Goal: Obtain resource: Download file/media

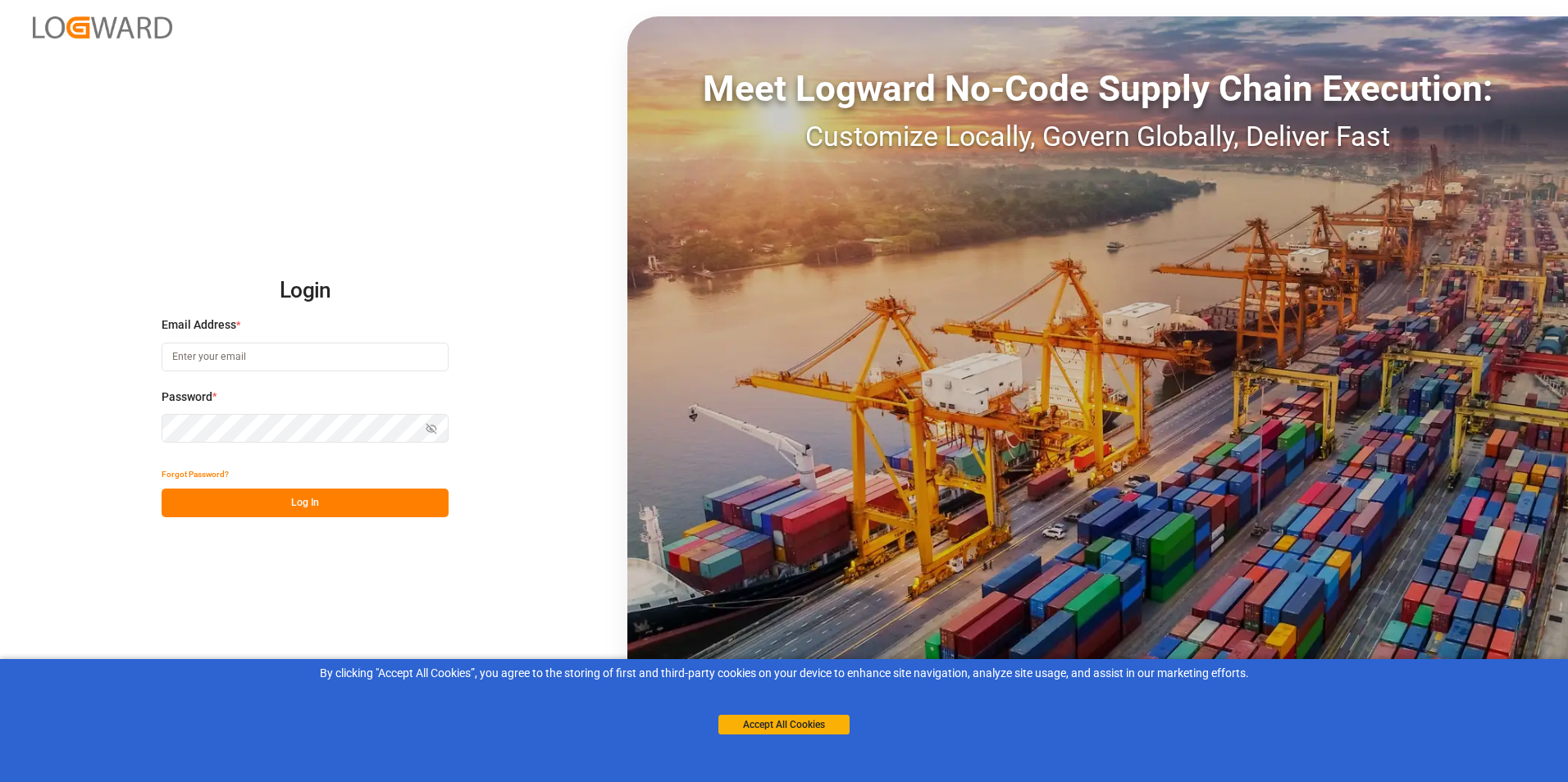
type input "[PERSON_NAME][EMAIL_ADDRESS][DOMAIN_NAME]"
click at [284, 497] on button "Log In" at bounding box center [304, 503] width 287 height 29
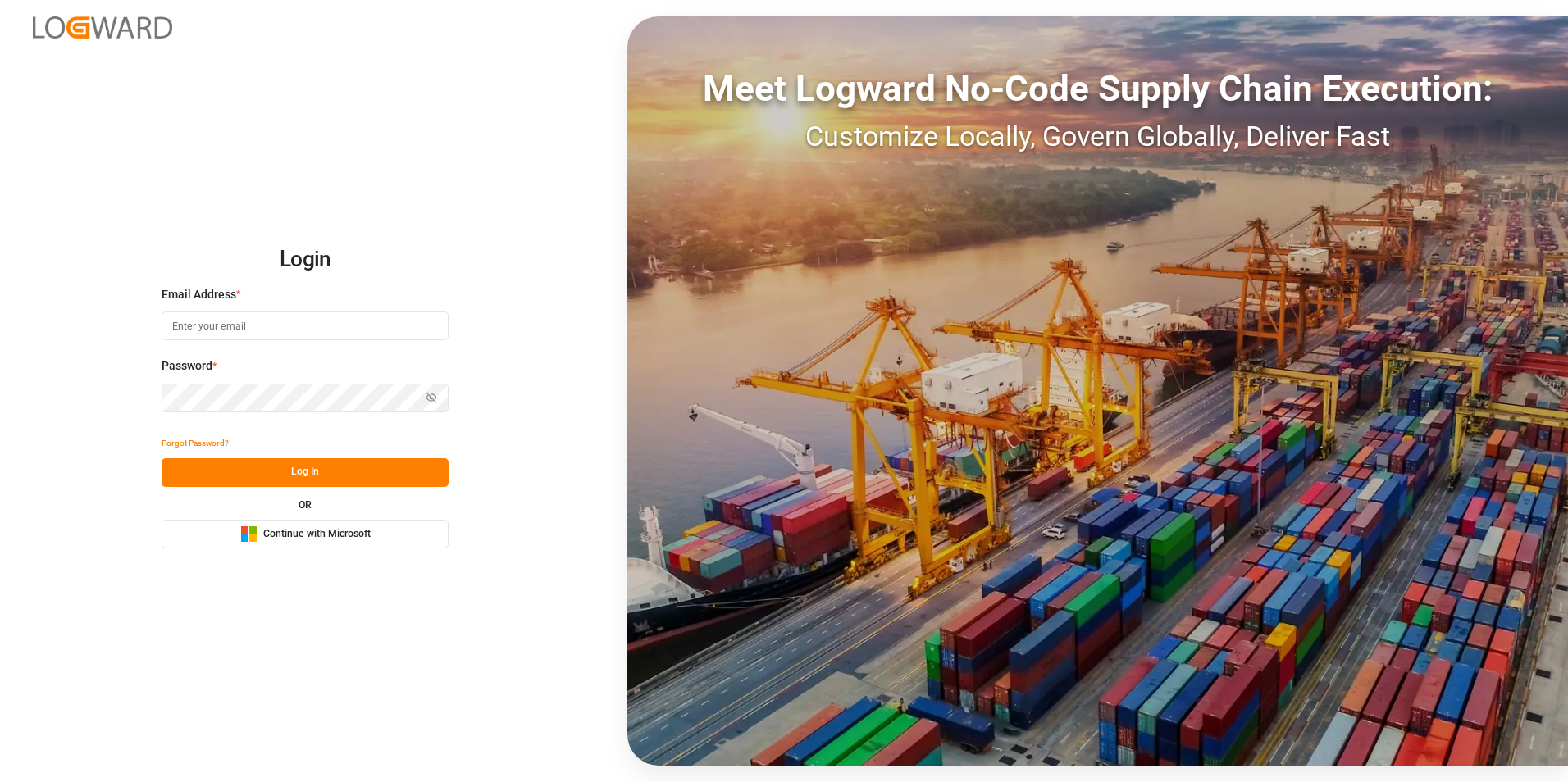
type input "[PERSON_NAME][EMAIL_ADDRESS][DOMAIN_NAME]"
click at [302, 474] on button "Log In" at bounding box center [304, 472] width 287 height 29
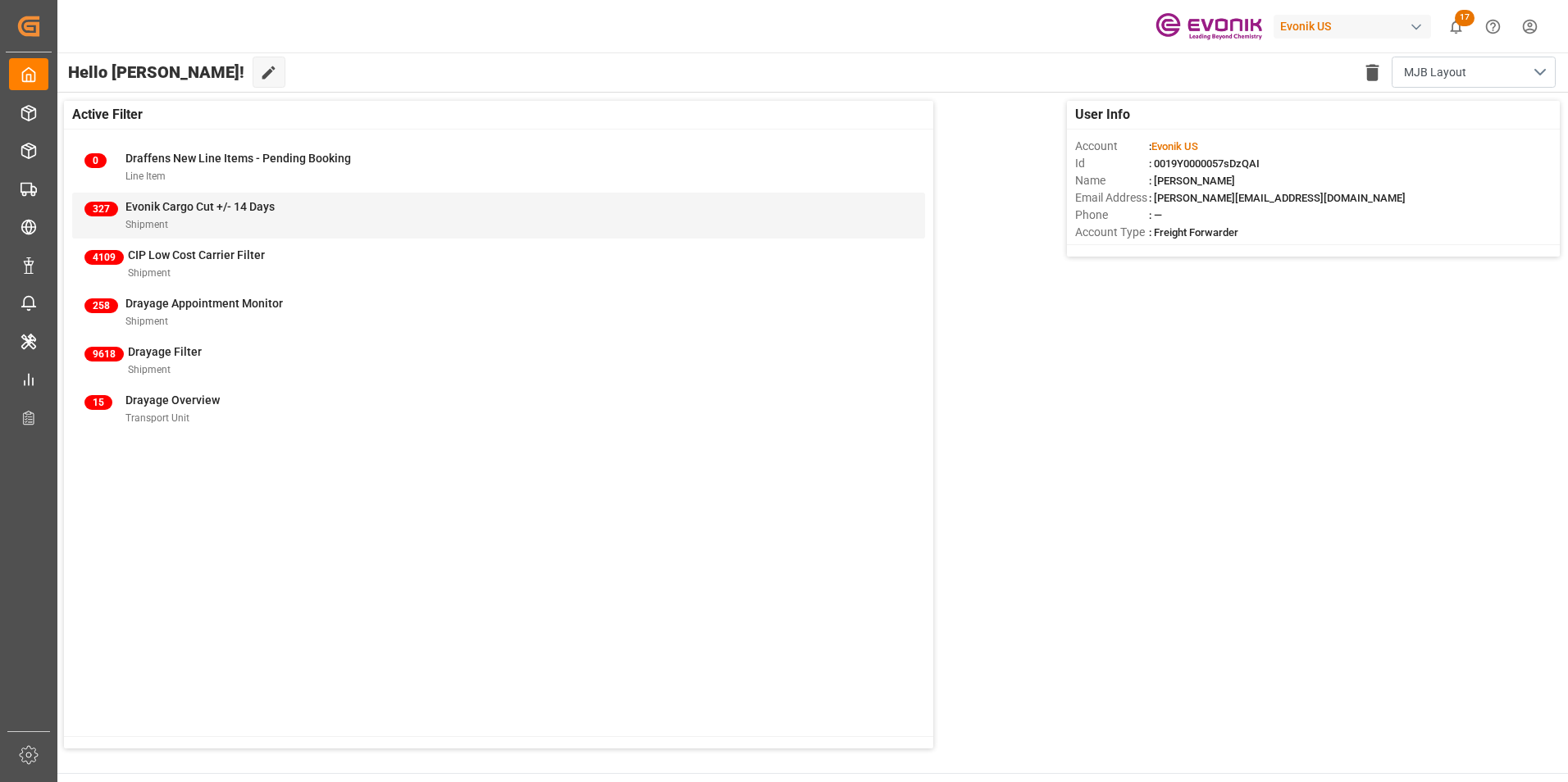
click at [183, 215] on div "Evonik Cargo Cut +/- 14 Days" at bounding box center [200, 207] width 149 height 17
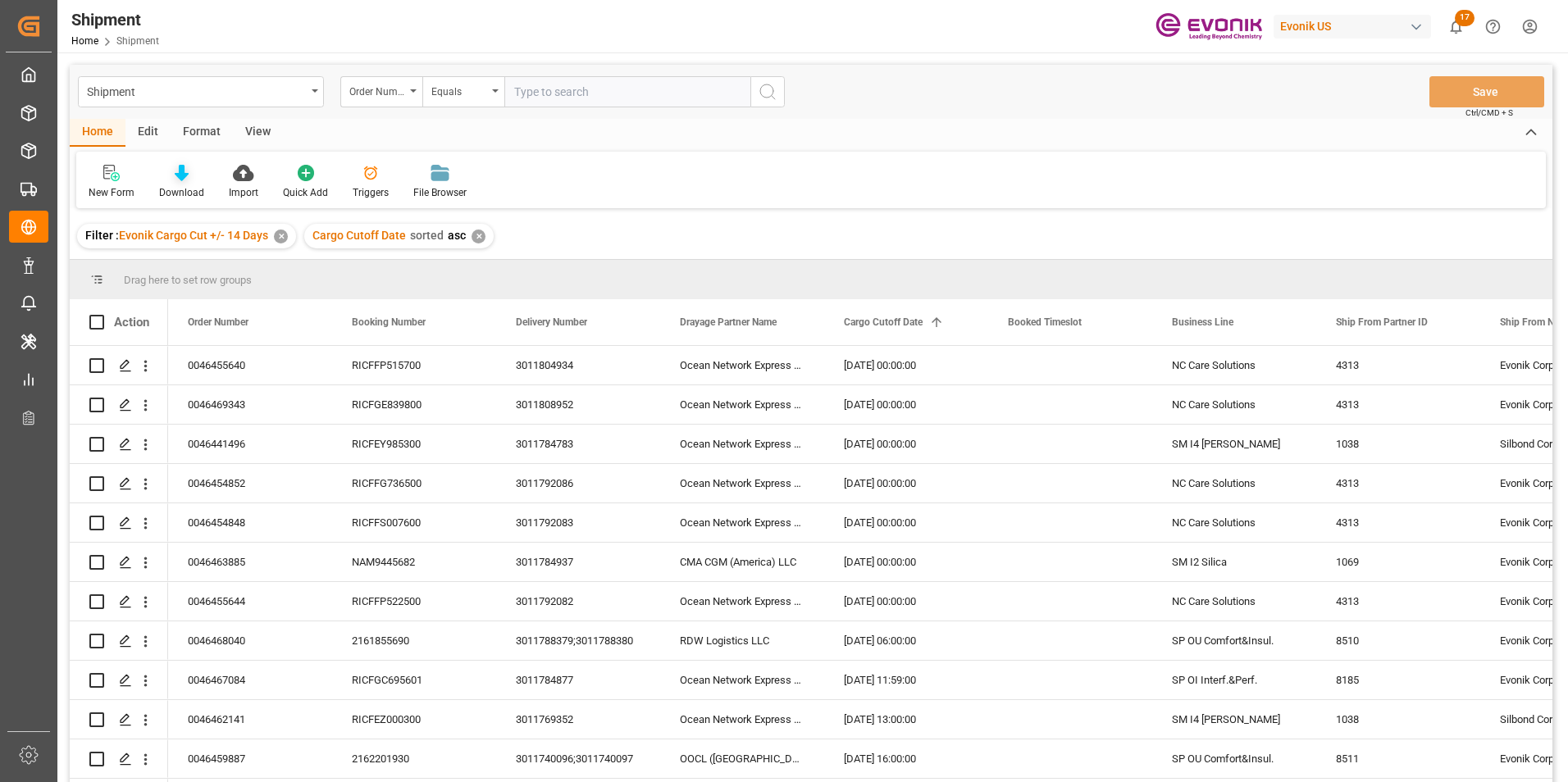
click at [170, 168] on div at bounding box center [182, 172] width 45 height 17
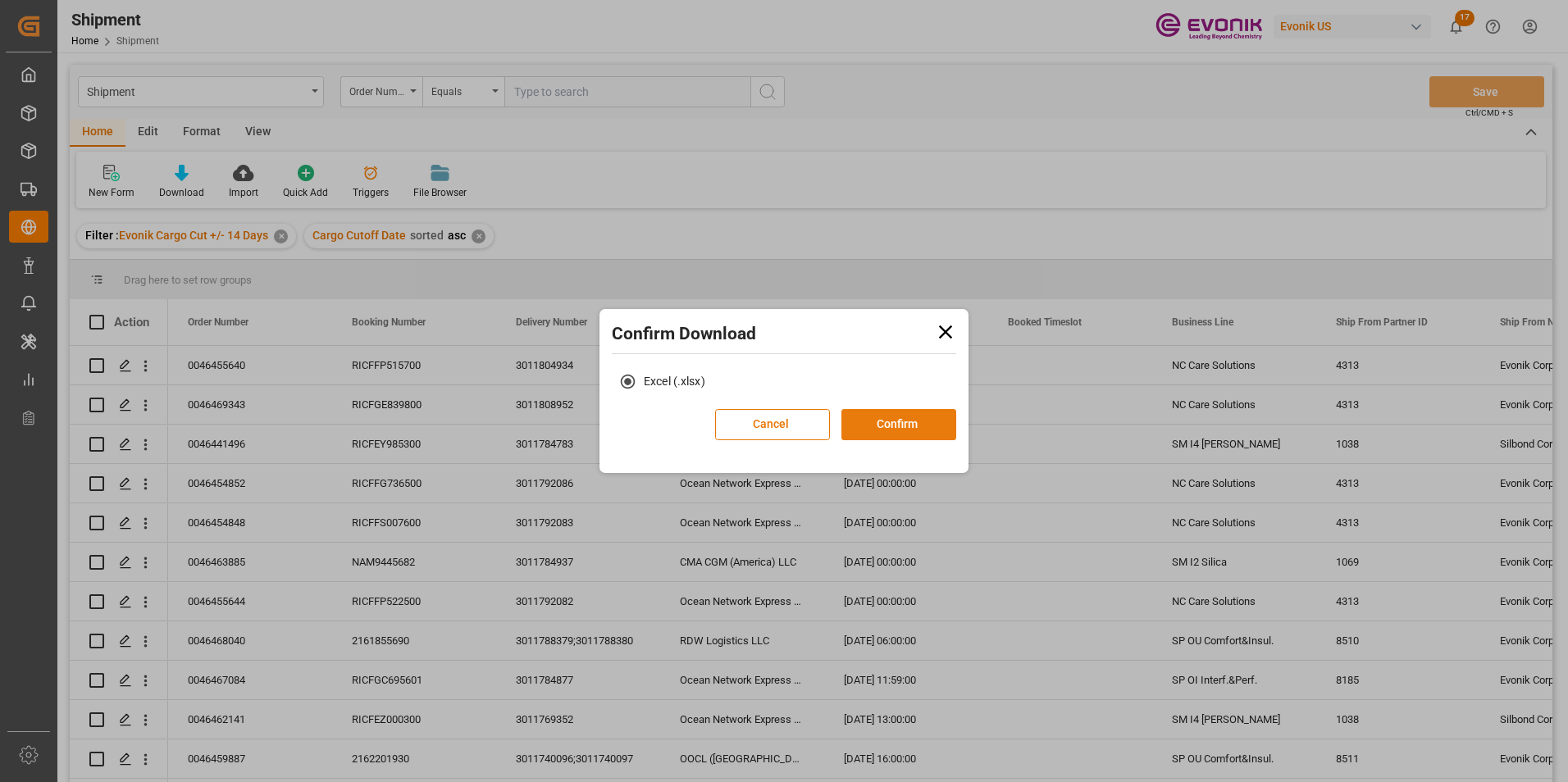
click at [907, 420] on button "Confirm" at bounding box center [899, 424] width 115 height 31
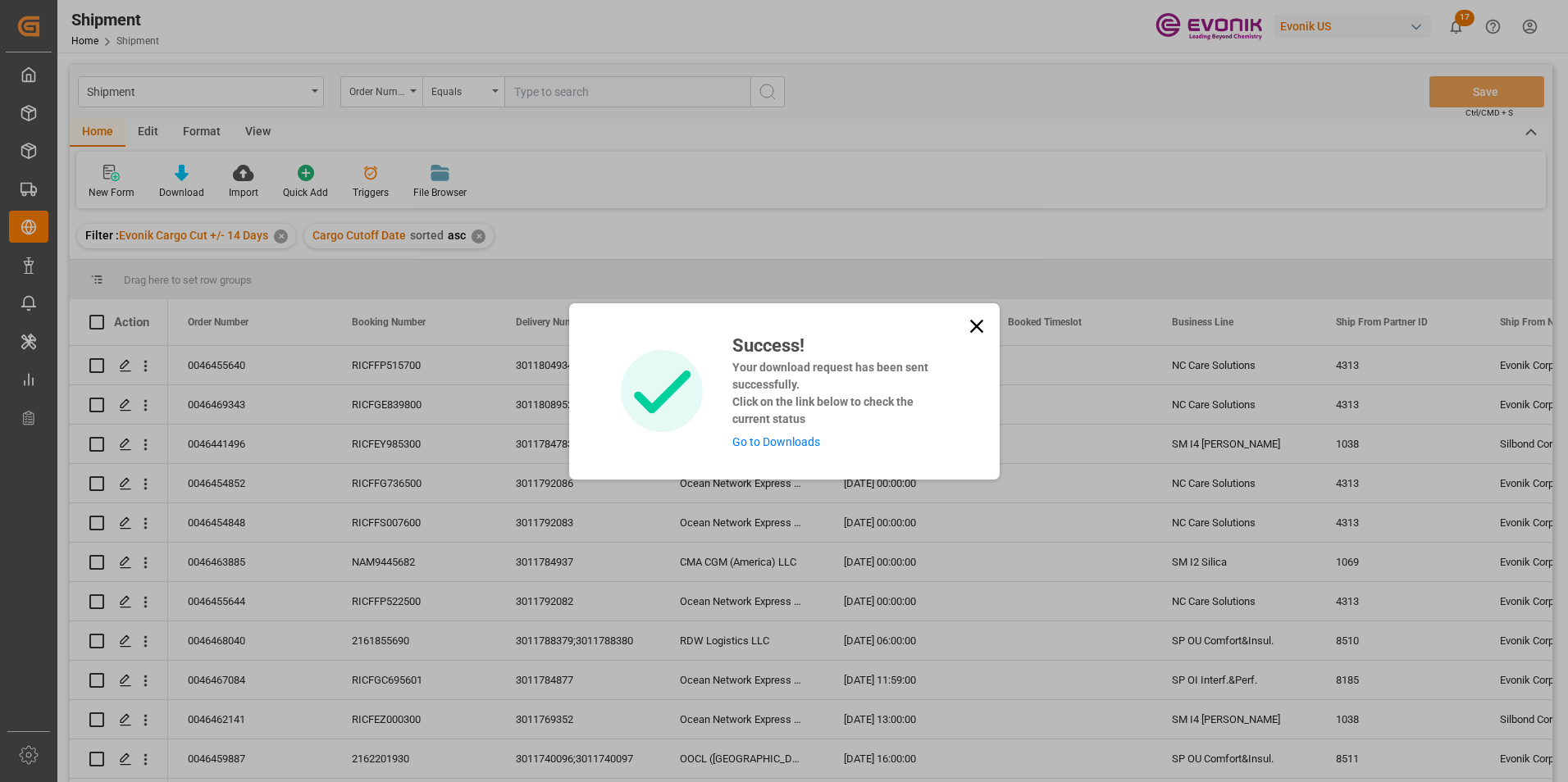
click at [778, 442] on link "Go to Downloads" at bounding box center [776, 442] width 88 height 13
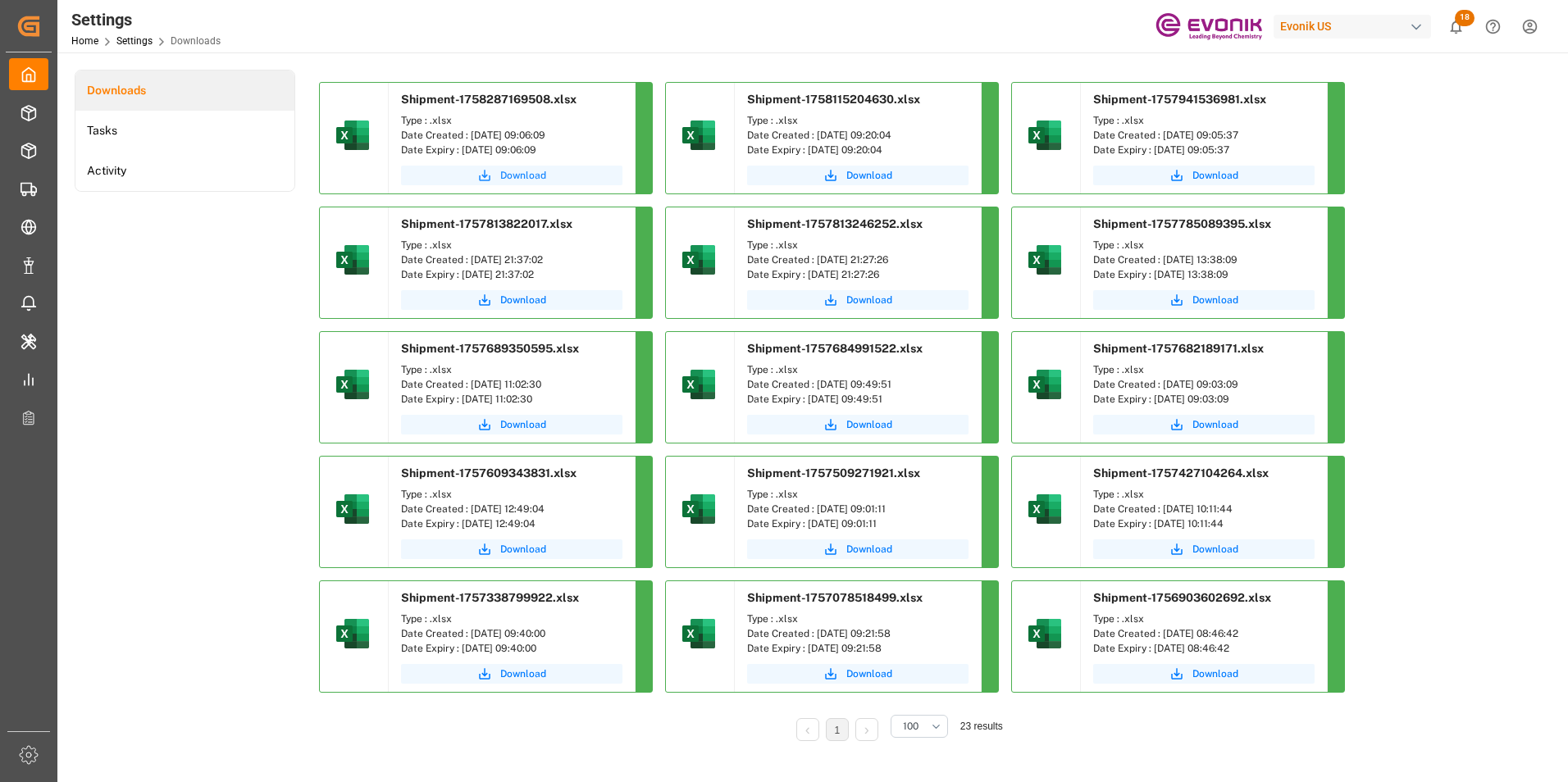
click at [516, 178] on span "Download" at bounding box center [523, 175] width 46 height 14
